Goal: Navigation & Orientation: Find specific page/section

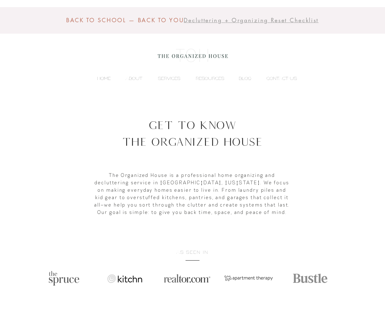
click at [104, 79] on p "HOME" at bounding box center [104, 78] width 20 height 9
click at [134, 79] on p "ABOUT" at bounding box center [133, 78] width 23 height 9
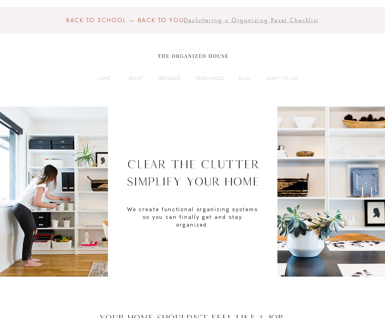
click at [169, 80] on p "SERVICES" at bounding box center [169, 78] width 28 height 9
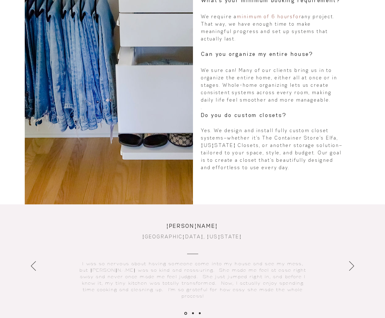
scroll to position [1053, 0]
